Goal: Information Seeking & Learning: Learn about a topic

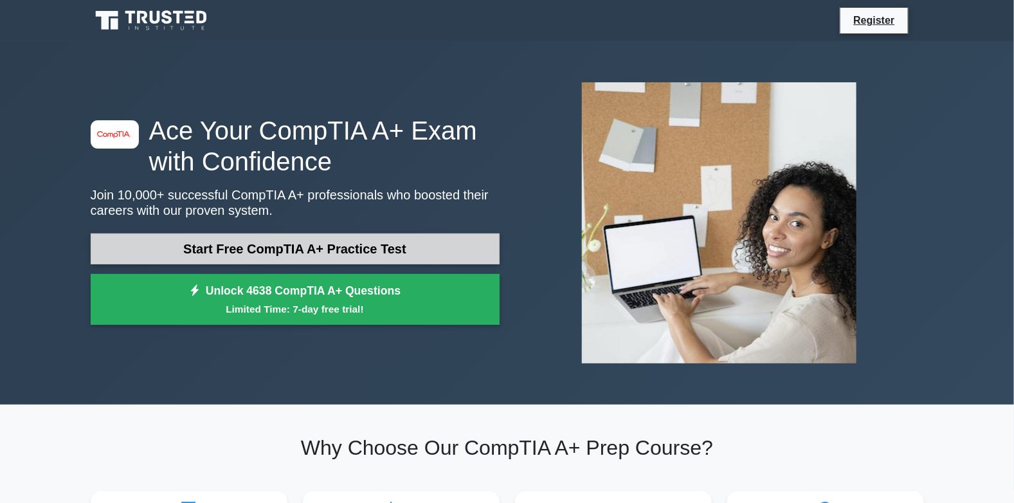
click at [297, 234] on link "Start Free CompTIA A+ Practice Test" at bounding box center [295, 249] width 409 height 31
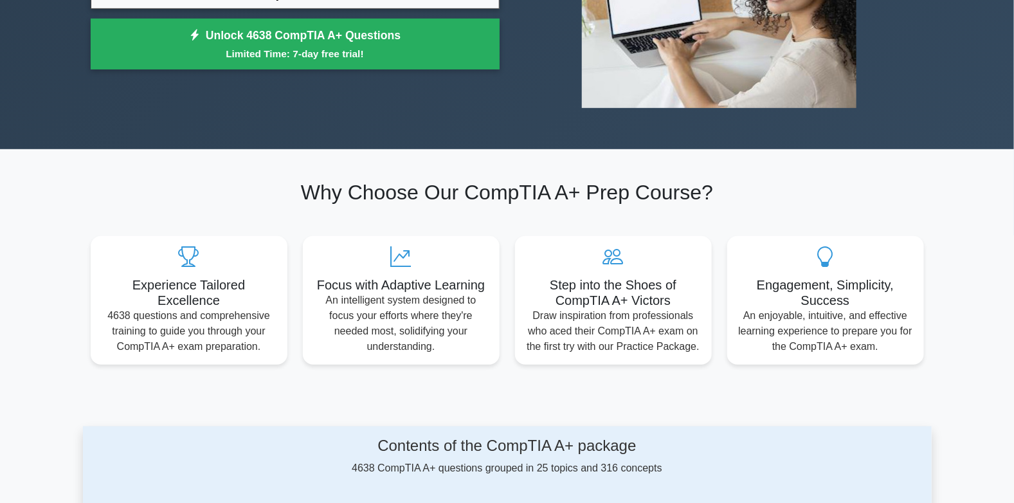
scroll to position [257, 0]
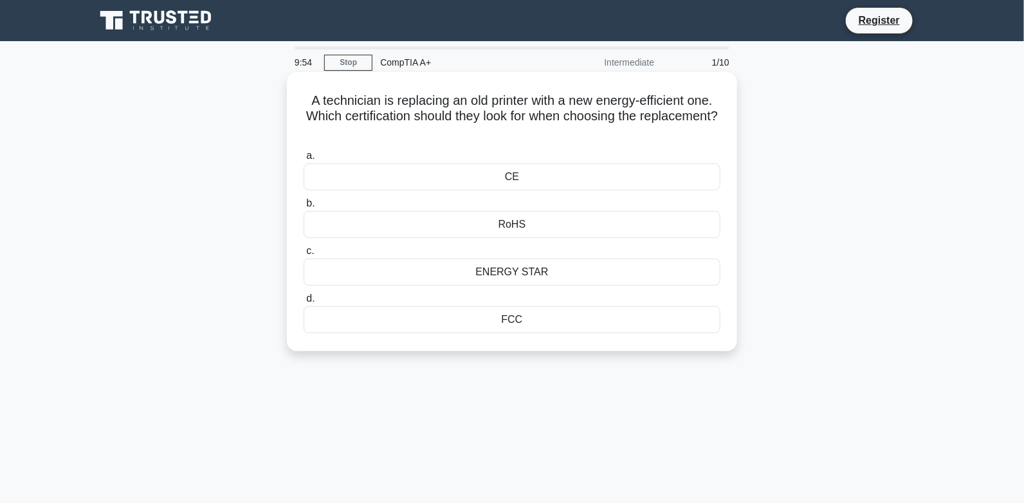
click at [542, 268] on div "ENERGY STAR" at bounding box center [512, 272] width 417 height 27
click at [304, 255] on input "c. ENERGY STAR" at bounding box center [304, 251] width 0 height 8
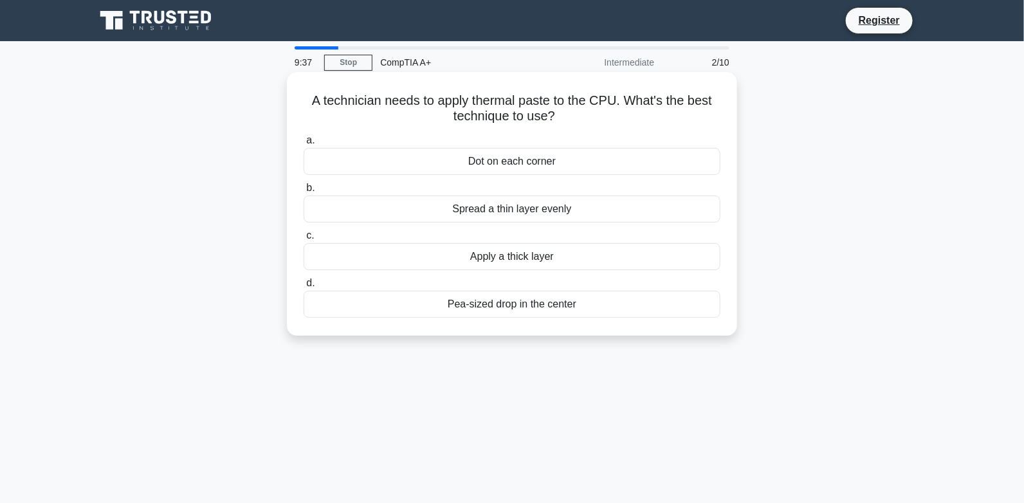
click at [535, 248] on div "Apply a thick layer" at bounding box center [512, 256] width 417 height 27
click at [304, 240] on input "c. Apply a thick layer" at bounding box center [304, 236] width 0 height 8
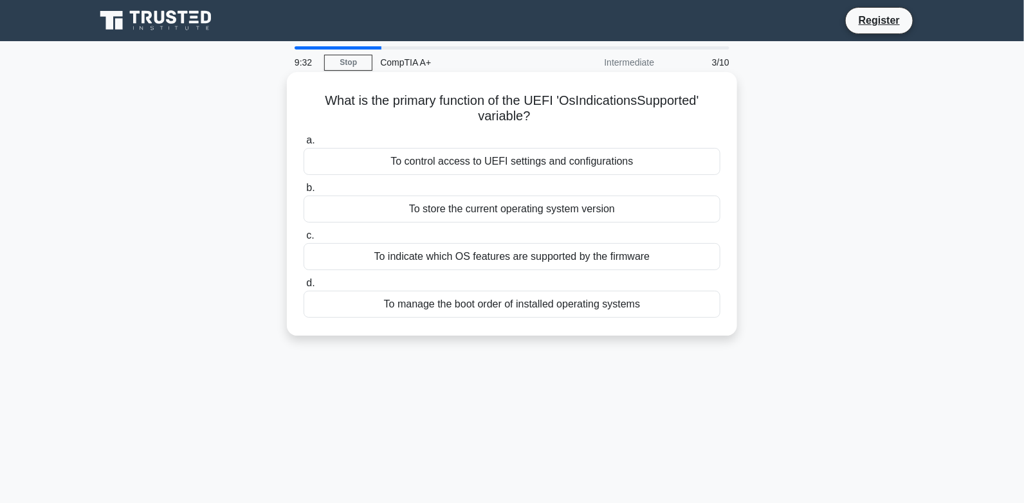
click at [504, 158] on div "To control access to UEFI settings and configurations" at bounding box center [512, 161] width 417 height 27
click at [304, 145] on input "a. To control access to UEFI settings and configurations" at bounding box center [304, 140] width 0 height 8
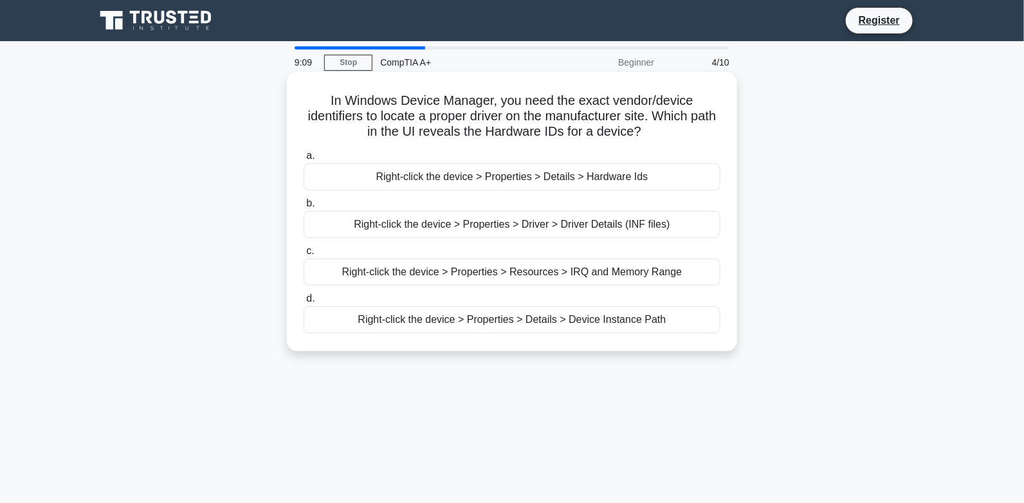
click at [658, 168] on div "Right-click the device > Properties > Details > Hardware Ids" at bounding box center [512, 176] width 417 height 27
click at [304, 160] on input "a. Right-click the device > Properties > Details > Hardware Ids" at bounding box center [304, 156] width 0 height 8
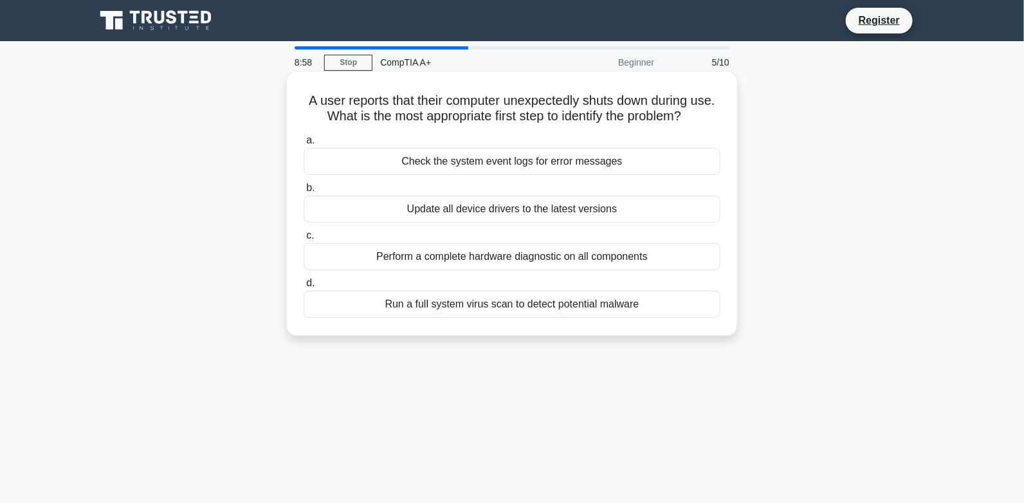
click at [598, 148] on div "Check the system event logs for error messages" at bounding box center [512, 161] width 417 height 27
click at [304, 145] on input "a. Check the system event logs for error messages" at bounding box center [304, 140] width 0 height 8
